Goal: Task Accomplishment & Management: Manage account settings

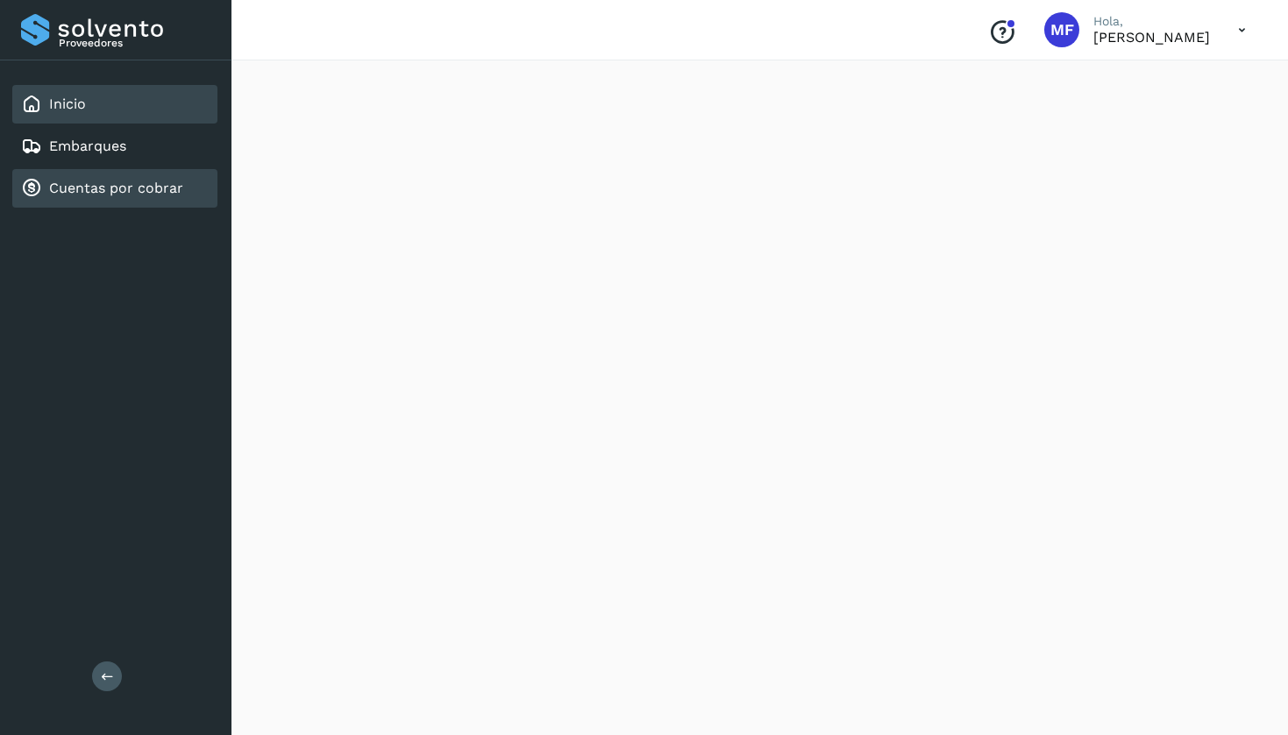
scroll to position [1496, 0]
click at [87, 186] on link "Cuentas por cobrar" at bounding box center [116, 188] width 134 height 17
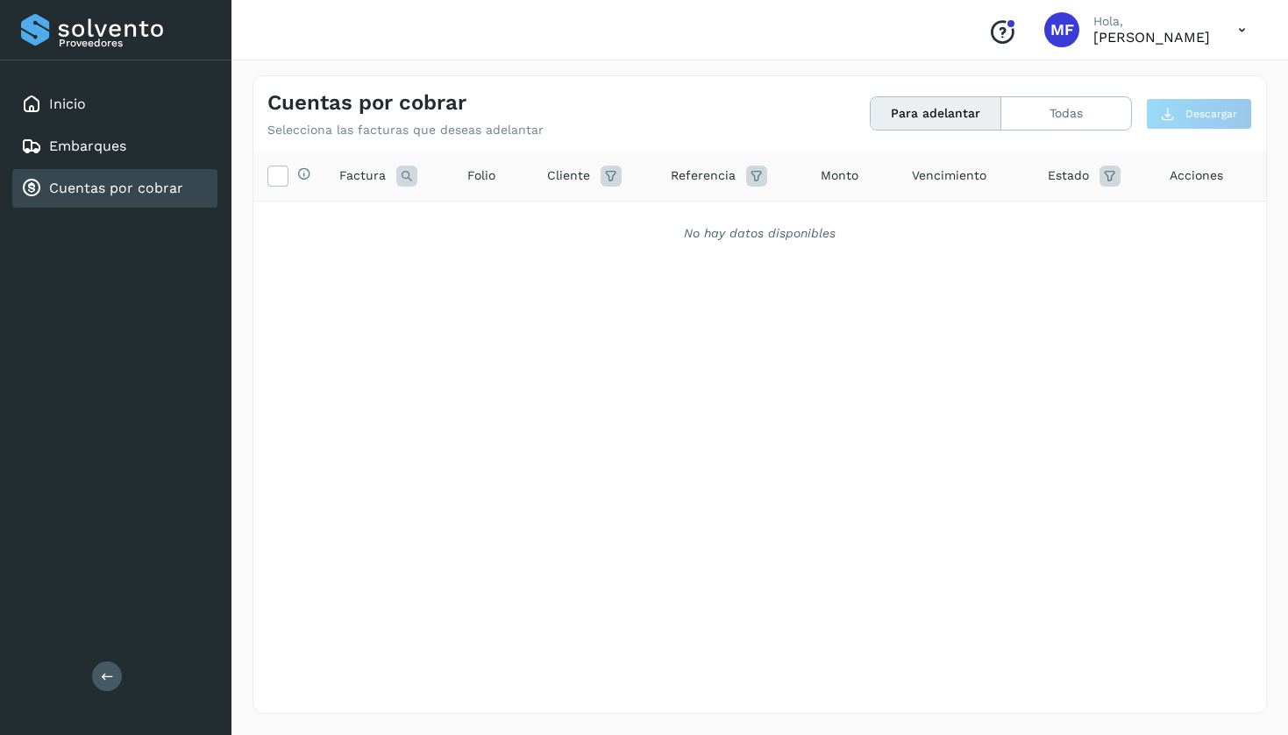
click at [947, 115] on button "Para adelantar" at bounding box center [935, 113] width 131 height 32
click at [51, 111] on link "Inicio" at bounding box center [67, 104] width 37 height 17
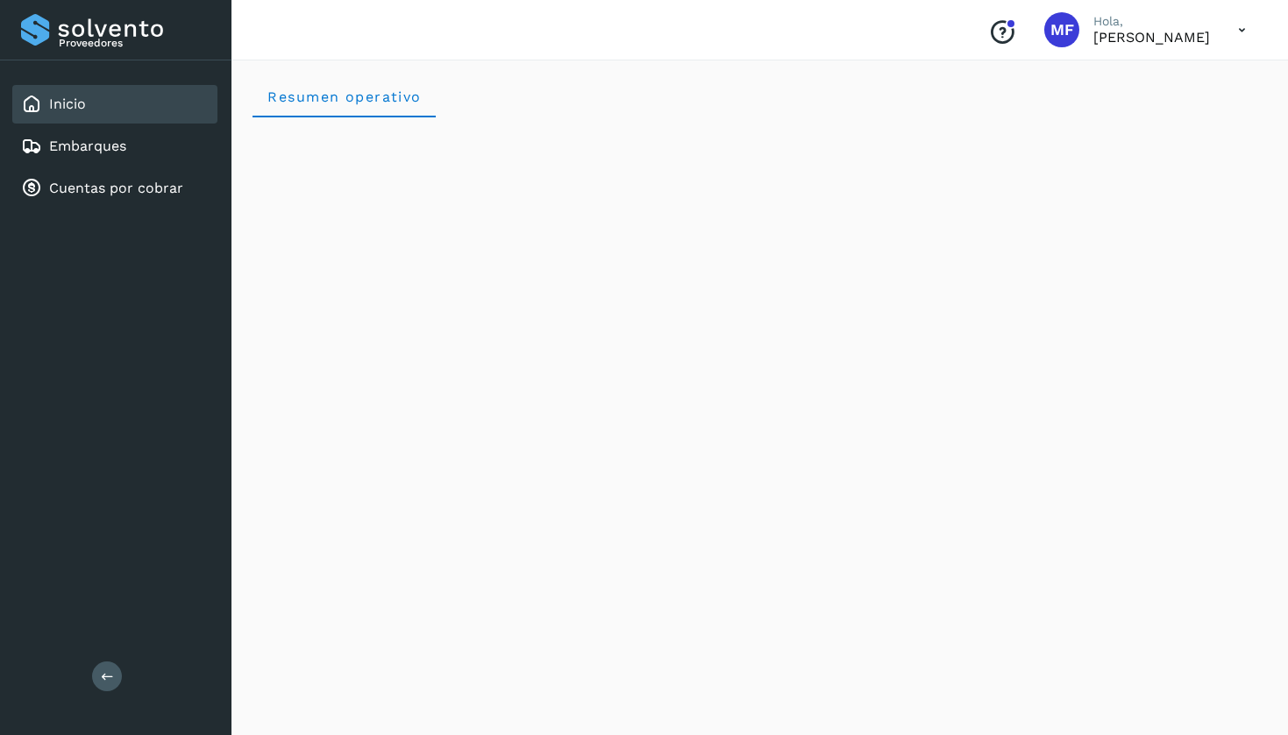
click at [988, 37] on icon "Conoce nuestros beneficios" at bounding box center [1002, 32] width 28 height 28
click at [1237, 31] on icon at bounding box center [1242, 30] width 36 height 36
click at [1027, 34] on div at bounding box center [644, 367] width 1288 height 735
click at [1093, 23] on p "Hola," at bounding box center [1151, 21] width 117 height 15
click at [57, 195] on link "Cuentas por cobrar" at bounding box center [116, 188] width 134 height 17
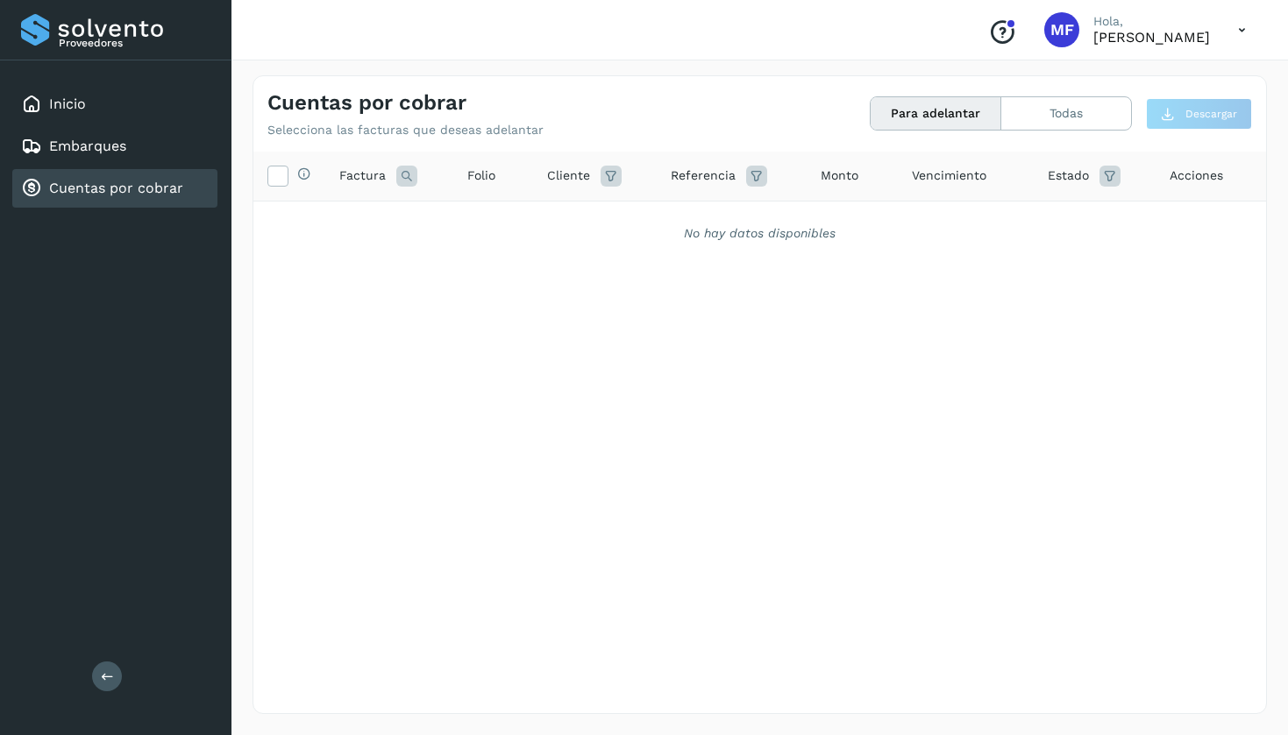
click at [1241, 31] on icon at bounding box center [1242, 30] width 36 height 36
click at [1128, 78] on div "Cerrar sesión" at bounding box center [1154, 78] width 209 height 33
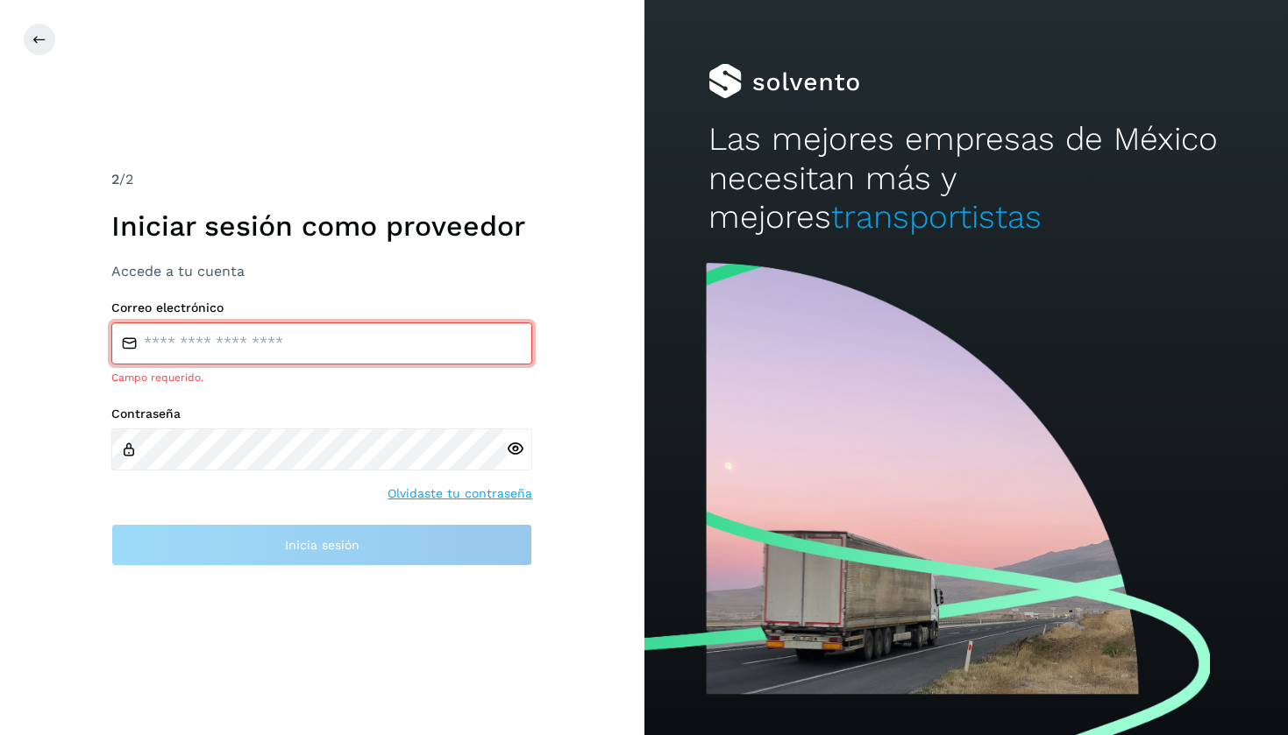
type input "**********"
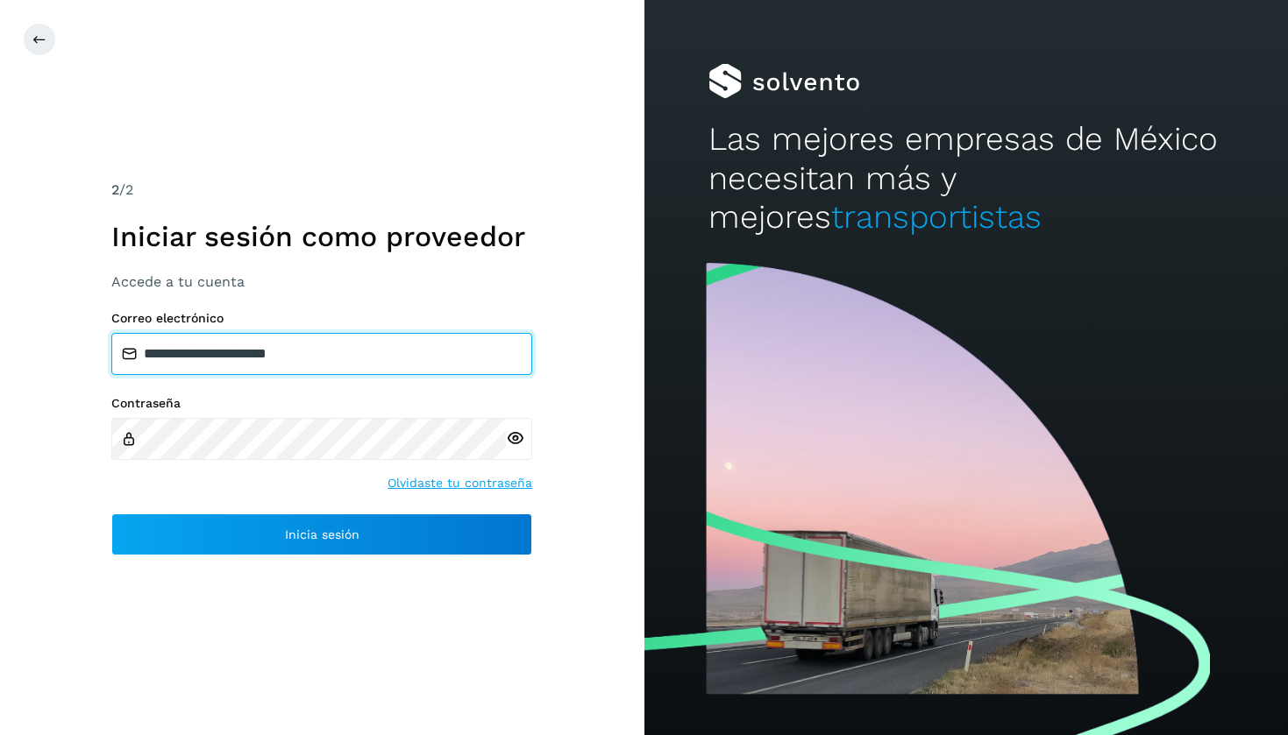
drag, startPoint x: 343, startPoint y: 352, endPoint x: 114, endPoint y: 351, distance: 228.8
click at [114, 351] on input "**********" at bounding box center [321, 354] width 421 height 42
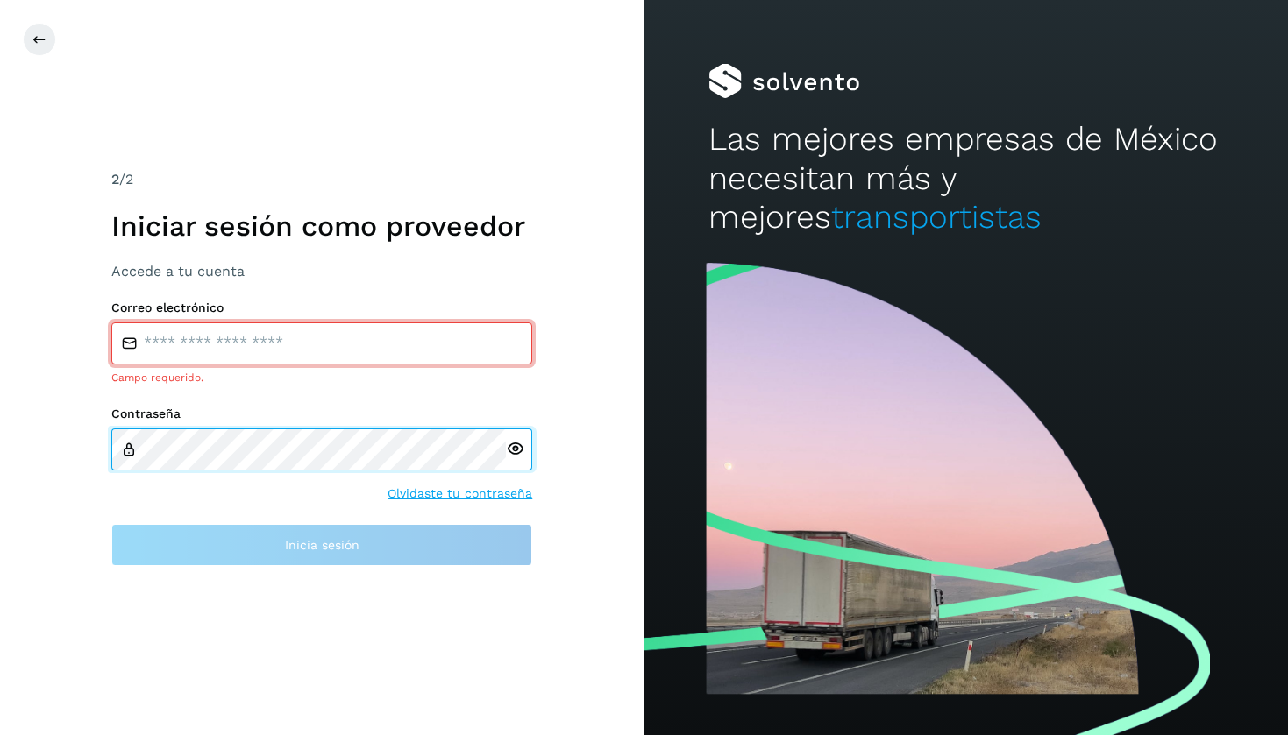
click at [77, 464] on div "2 /2 Iniciar sesión como proveedor Accede a tu cuenta Correo electrónico Campo …" at bounding box center [322, 367] width 644 height 735
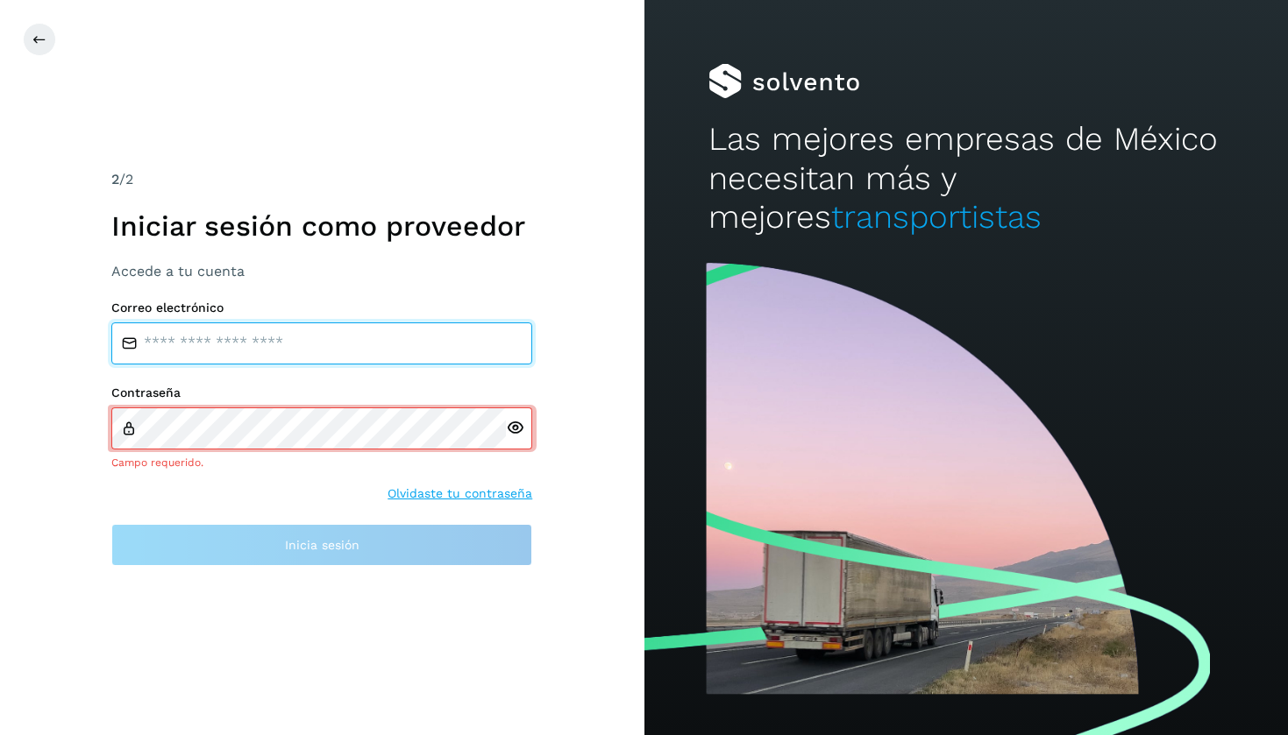
click at [178, 336] on input "email" at bounding box center [321, 344] width 421 height 42
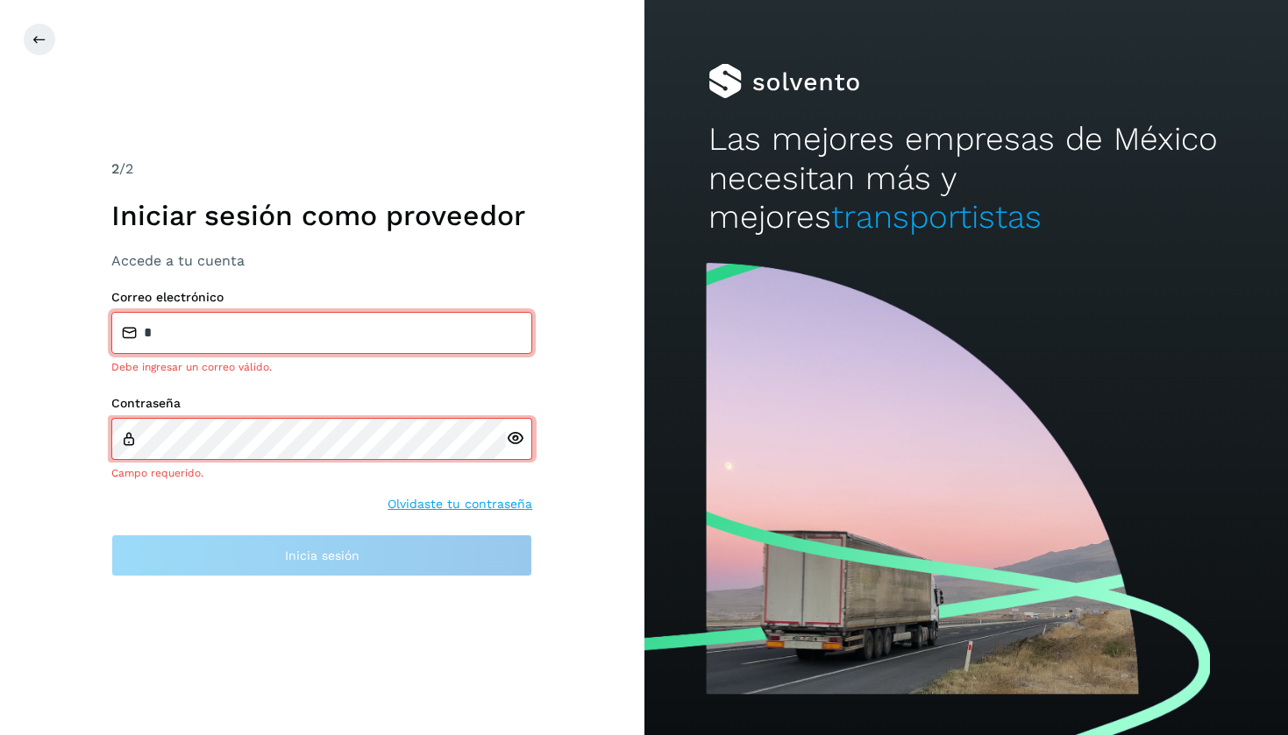
type input "**********"
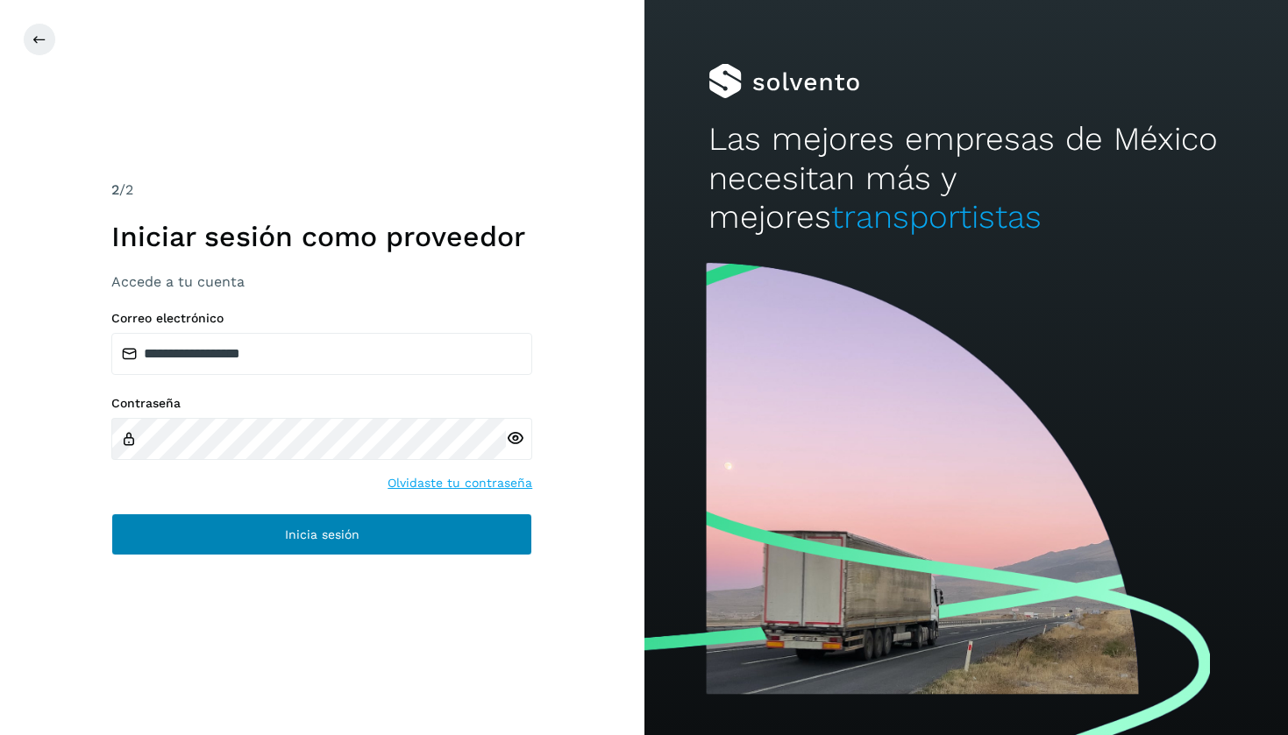
click at [245, 536] on button "Inicia sesión" at bounding box center [321, 535] width 421 height 42
